Goal: Transaction & Acquisition: Purchase product/service

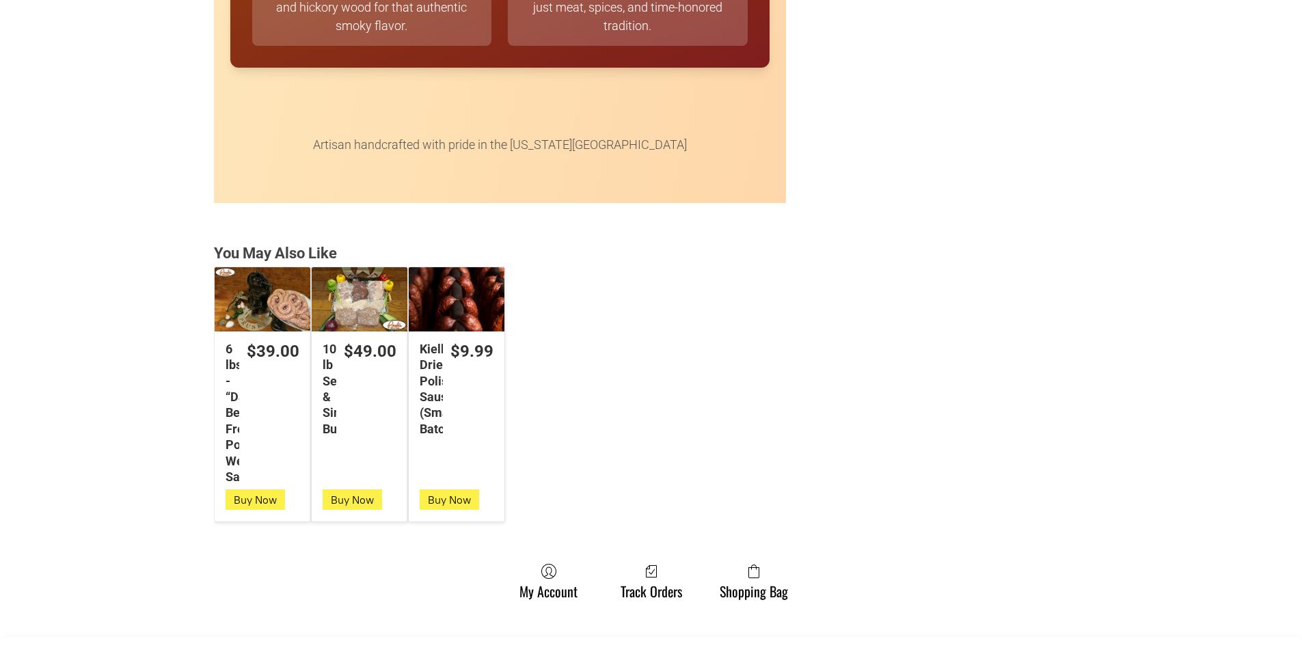
scroll to position [3349, 0]
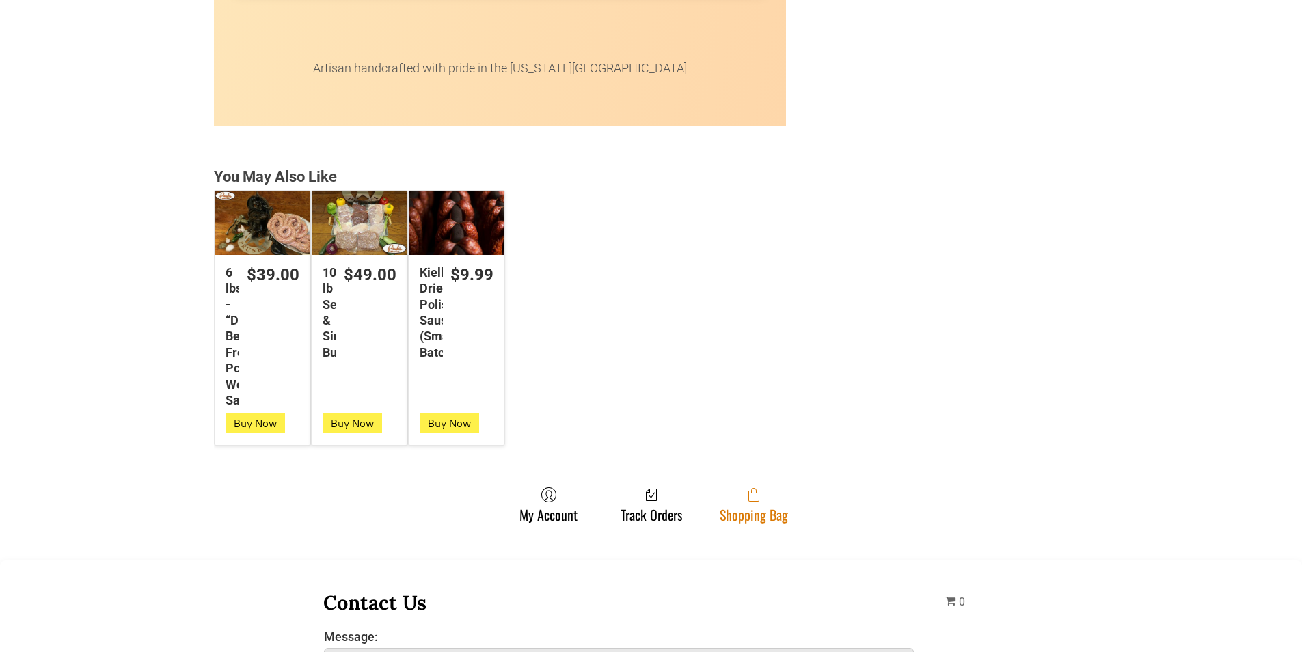
click at [737, 497] on span at bounding box center [754, 495] width 68 height 16
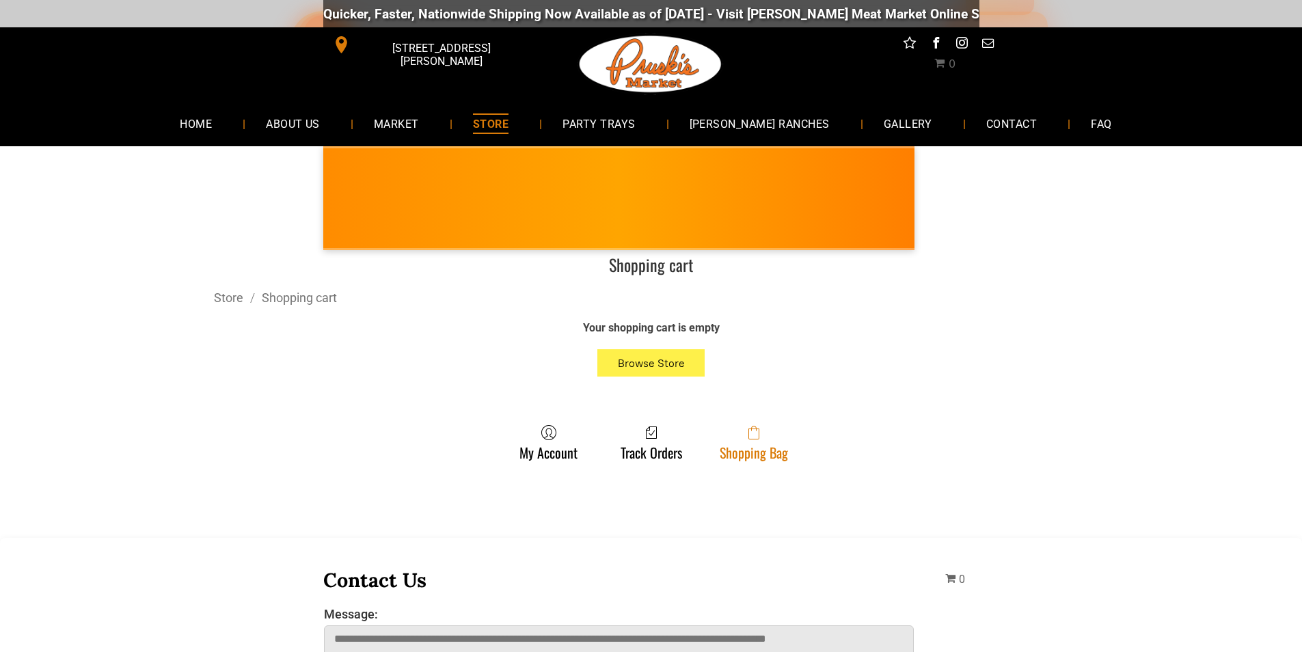
click at [770, 438] on span at bounding box center [754, 432] width 68 height 16
click at [766, 439] on span at bounding box center [754, 432] width 68 height 16
click at [774, 448] on link "Shopping Bag" at bounding box center [754, 442] width 82 height 36
